Goal: Task Accomplishment & Management: Use online tool/utility

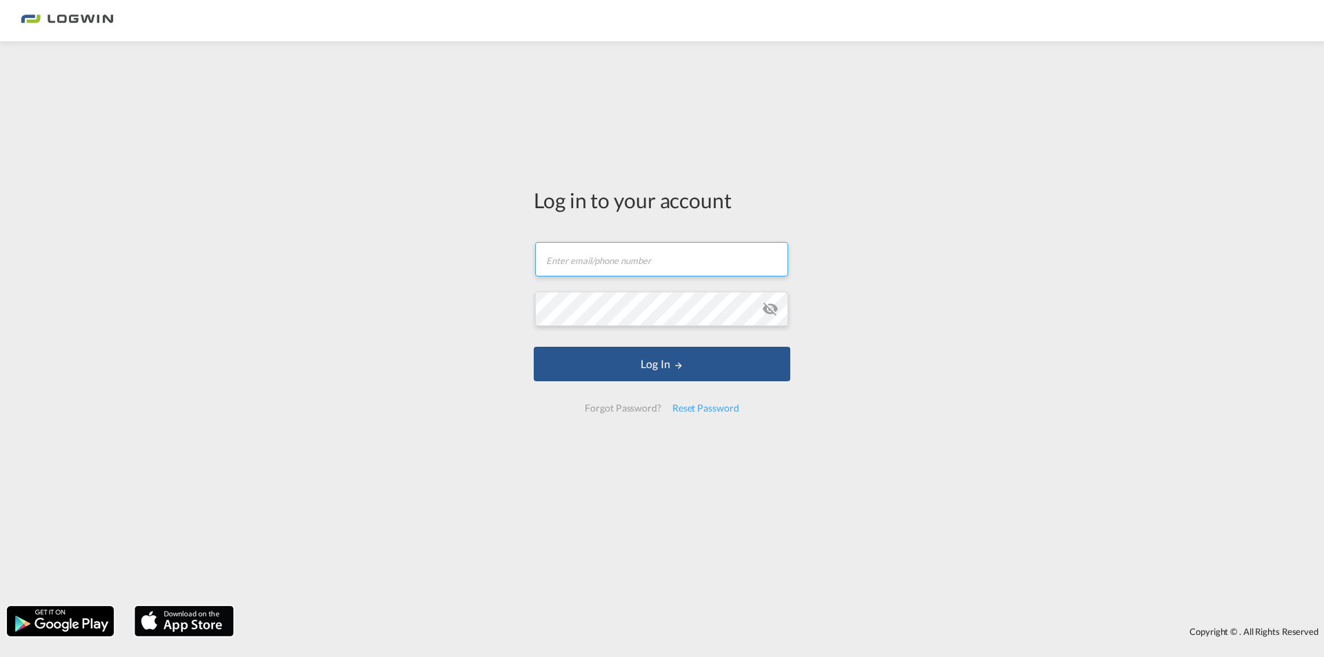
click at [653, 261] on input "text" at bounding box center [661, 259] width 253 height 34
type input "[PERSON_NAME][EMAIL_ADDRESS][DOMAIN_NAME]"
click at [534, 347] on button "Log In" at bounding box center [662, 364] width 256 height 34
